Goal: Transaction & Acquisition: Download file/media

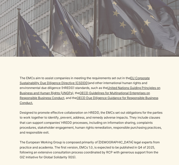
scroll to position [439, 0]
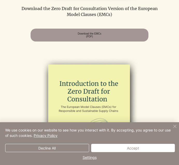
click at [175, 126] on img "Close" at bounding box center [174, 127] width 6 height 6
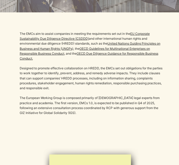
scroll to position [259, 0]
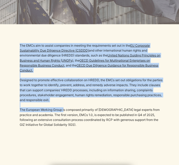
drag, startPoint x: 18, startPoint y: 116, endPoint x: 65, endPoint y: 117, distance: 46.3
click at [65, 117] on div "The EMCs aim to assist companies in meeting the requirements set out in the EU …" at bounding box center [89, 83] width 179 height 119
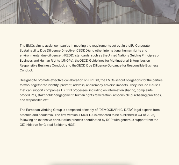
click at [74, 132] on p "​" at bounding box center [91, 129] width 143 height 5
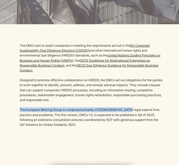
drag, startPoint x: 20, startPoint y: 115, endPoint x: 127, endPoint y: 118, distance: 107.0
click at [127, 118] on p "The European Working Group is composed primarily of [DEMOGRAPHIC_DATA] legal ex…" at bounding box center [91, 118] width 143 height 20
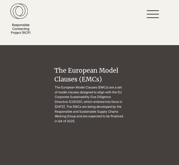
scroll to position [0, 0]
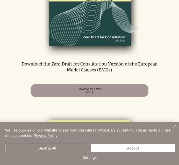
scroll to position [491, 0]
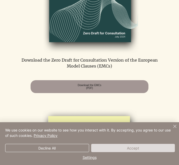
click at [137, 151] on button "Accept" at bounding box center [133, 148] width 84 height 8
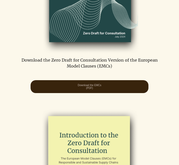
click at [111, 93] on span "Download the EMCs (PDF)" at bounding box center [89, 86] width 117 height 13
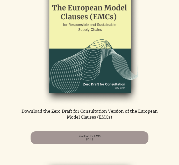
scroll to position [439, 0]
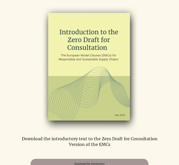
scroll to position [620, 0]
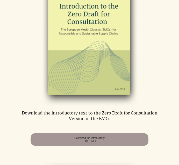
click at [96, 121] on p "Download the introductory text to the Zero Draft for Consultation Version of th…" at bounding box center [89, 116] width 147 height 12
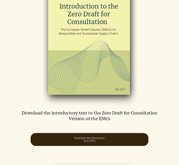
click at [94, 143] on span "Download the Introductory Text (PDF)" at bounding box center [89, 140] width 30 height 6
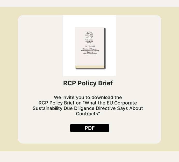
scroll to position [207, 0]
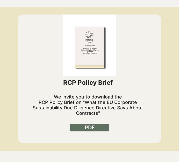
click at [97, 128] on link "PDF" at bounding box center [89, 127] width 39 height 8
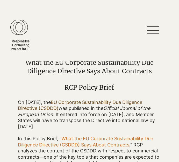
scroll to position [0, 0]
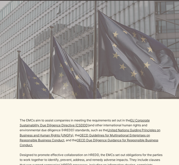
scroll to position [181, 0]
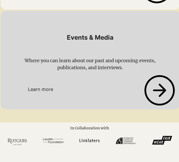
scroll to position [1473, 0]
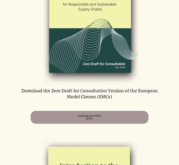
scroll to position [465, 0]
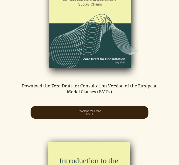
click at [93, 116] on span "Download the EMCs (PDF)" at bounding box center [90, 113] width 24 height 6
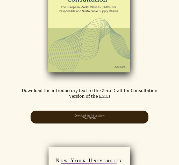
scroll to position [646, 0]
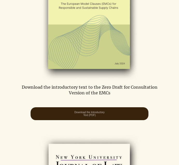
click at [103, 117] on span "Download the Introductory Text (PDF)" at bounding box center [89, 114] width 30 height 6
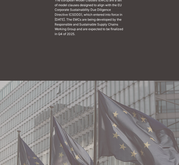
scroll to position [0, 0]
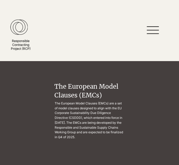
click at [153, 31] on icon at bounding box center [152, 30] width 12 height 1
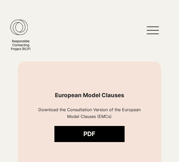
scroll to position [284, 0]
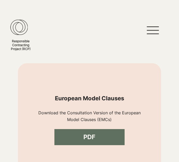
click at [110, 134] on link "PDF" at bounding box center [89, 137] width 70 height 16
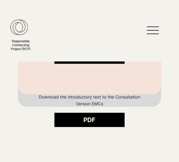
scroll to position [362, 0]
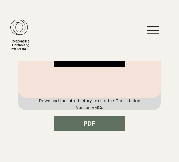
click at [104, 128] on link "PDF" at bounding box center [89, 123] width 70 height 14
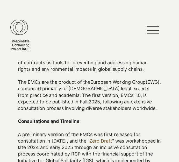
scroll to position [0, 0]
